Goal: Task Accomplishment & Management: Use online tool/utility

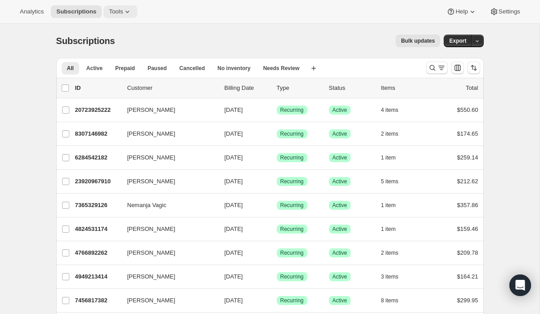
click at [128, 11] on icon at bounding box center [127, 11] width 9 height 9
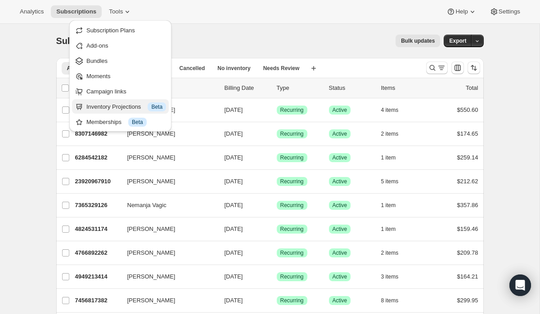
click at [123, 108] on div "Inventory Projections Info Beta" at bounding box center [126, 107] width 80 height 9
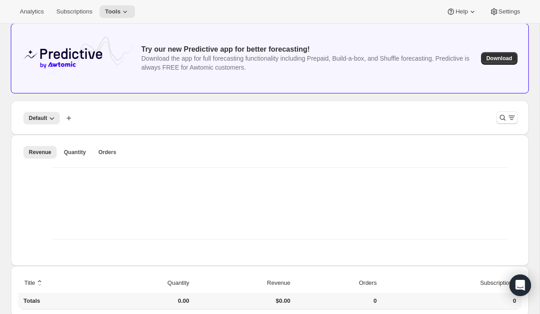
scroll to position [51, 0]
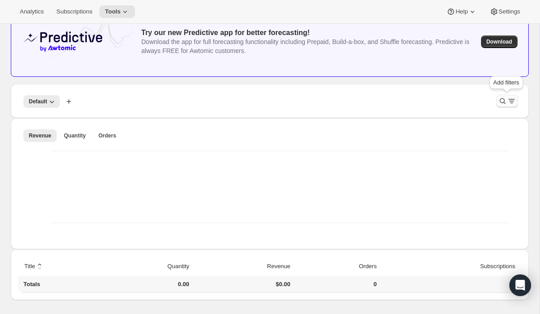
click at [506, 99] on icon "Filter products" at bounding box center [502, 101] width 9 height 9
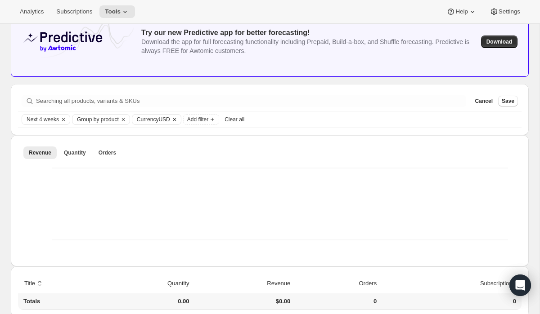
click at [165, 119] on span "Currency USD" at bounding box center [153, 119] width 33 height 7
click at [158, 151] on span "CAD" at bounding box center [160, 151] width 12 height 7
click at [143, 148] on input "CAD" at bounding box center [143, 148] width 0 height 0
radio input "true"
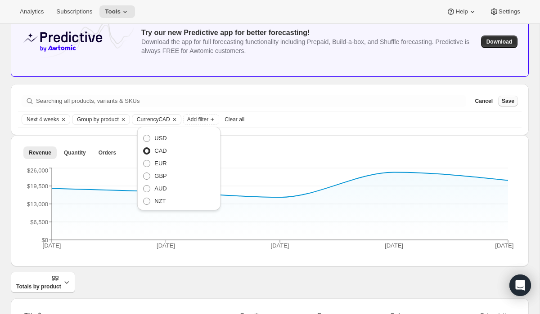
click at [506, 102] on span "Save" at bounding box center [508, 101] width 13 height 7
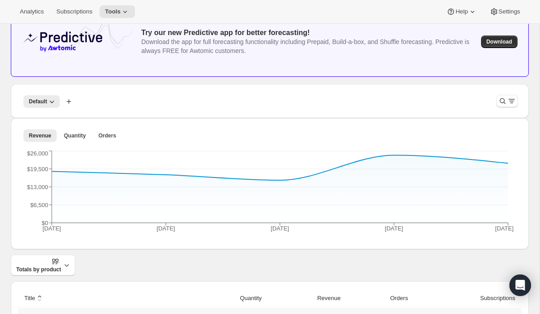
scroll to position [58, 0]
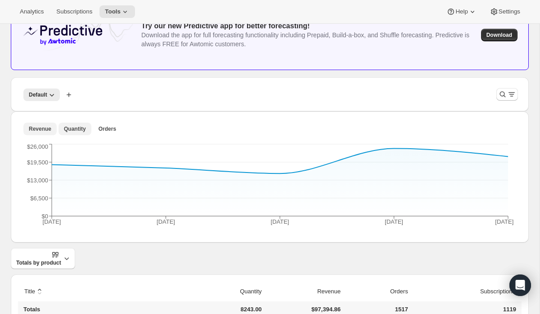
click at [72, 130] on span "Quantity" at bounding box center [75, 128] width 22 height 7
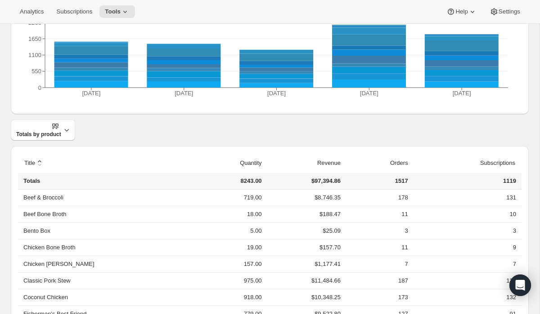
scroll to position [156, 0]
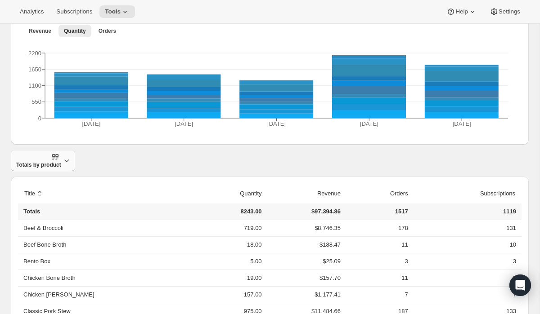
click at [50, 161] on span "Totals by product" at bounding box center [38, 161] width 45 height 16
click at [68, 201] on span "Breakdown over time" at bounding box center [41, 198] width 55 height 7
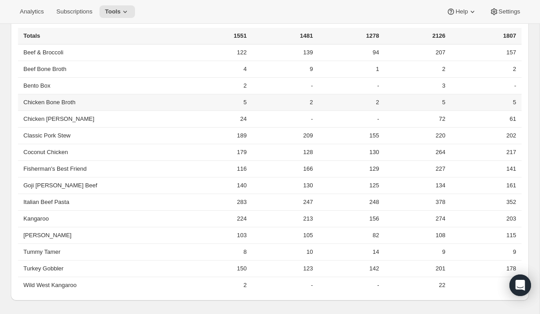
scroll to position [332, 0]
drag, startPoint x: 204, startPoint y: 287, endPoint x: 211, endPoint y: 286, distance: 7.4
click at [211, 286] on td "2" at bounding box center [216, 285] width 66 height 17
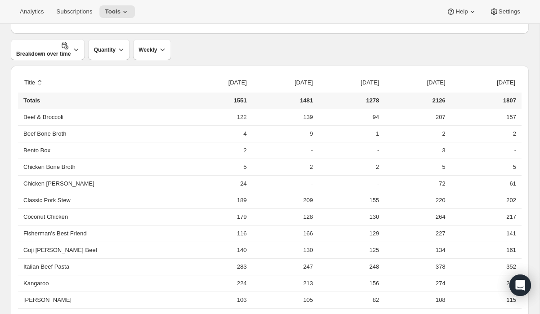
scroll to position [264, 0]
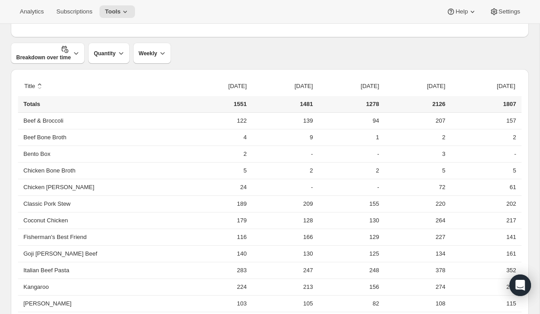
click at [249, 83] on th "sort ascending by [DATE]" at bounding box center [282, 86] width 66 height 20
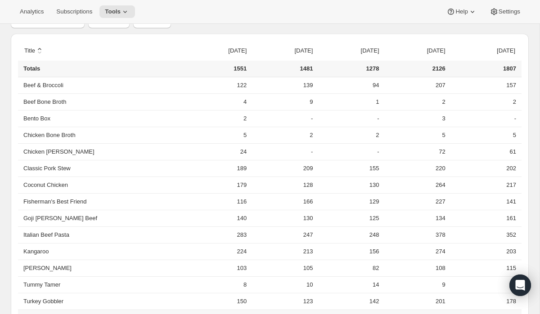
scroll to position [332, 0]
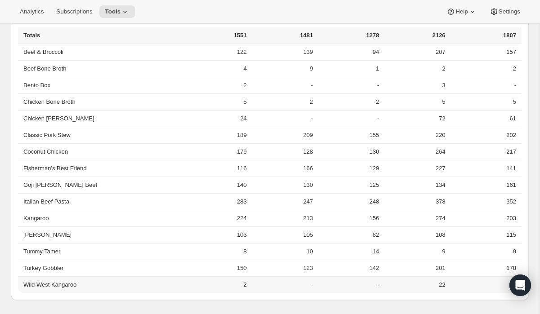
click at [408, 286] on td "22" at bounding box center [415, 285] width 66 height 17
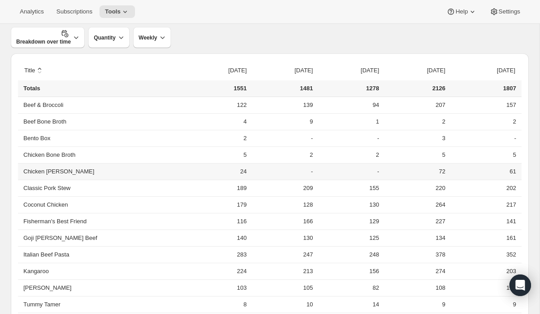
scroll to position [275, 0]
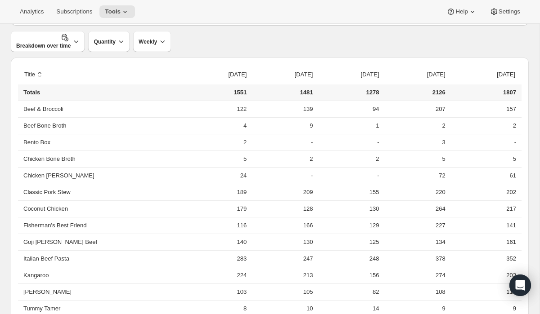
click at [203, 36] on div "Breakdown over time Quantity Weekly" at bounding box center [270, 41] width 518 height 21
click at [218, 45] on div "Breakdown over time Quantity Weekly" at bounding box center [270, 41] width 518 height 21
